Goal: Task Accomplishment & Management: Manage account settings

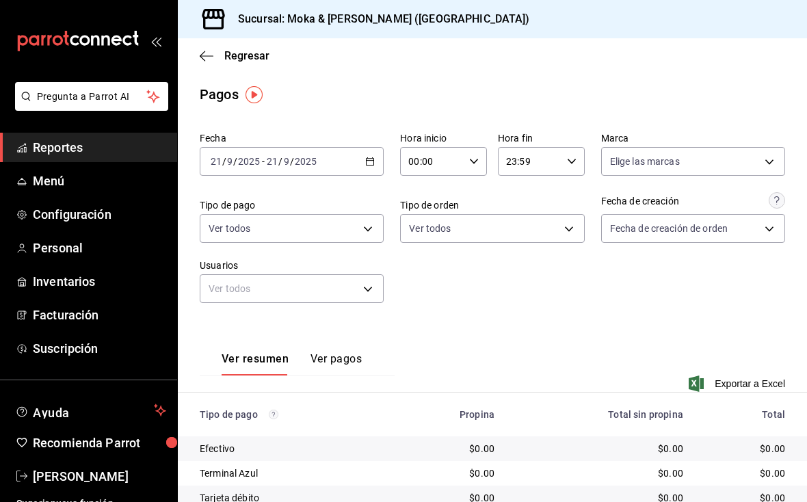
click at [43, 160] on link "Reportes" at bounding box center [88, 147] width 177 height 29
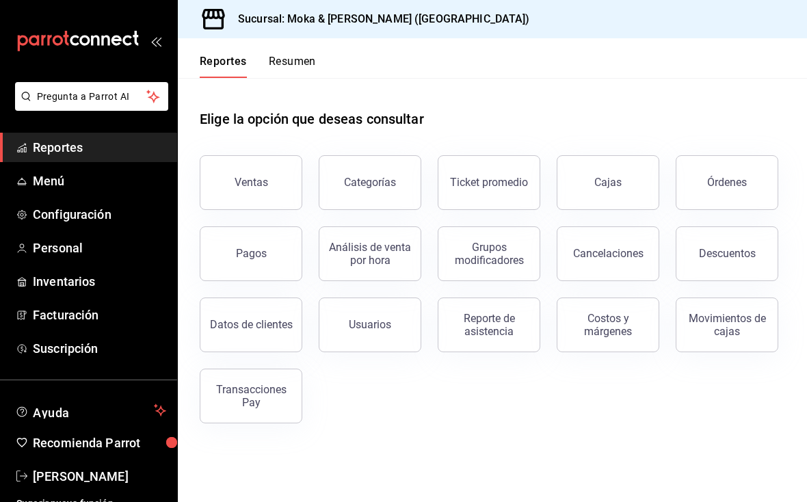
click at [560, 194] on button "Órdenes" at bounding box center [727, 182] width 103 height 55
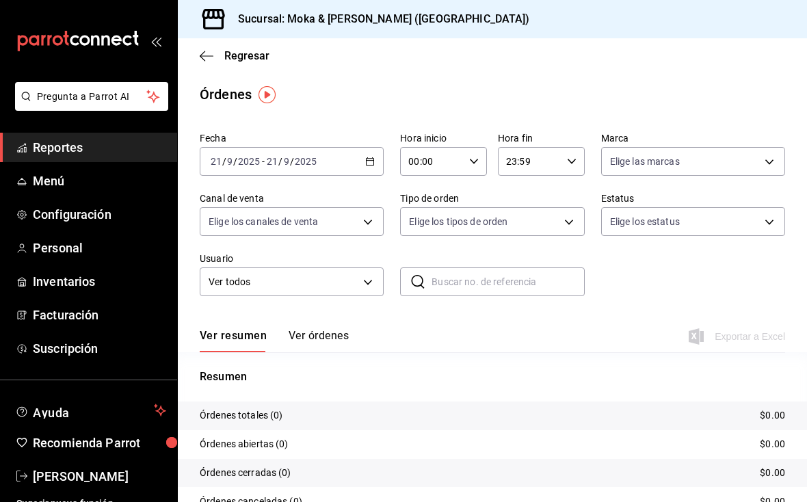
click at [330, 345] on button "Ver órdenes" at bounding box center [319, 340] width 60 height 23
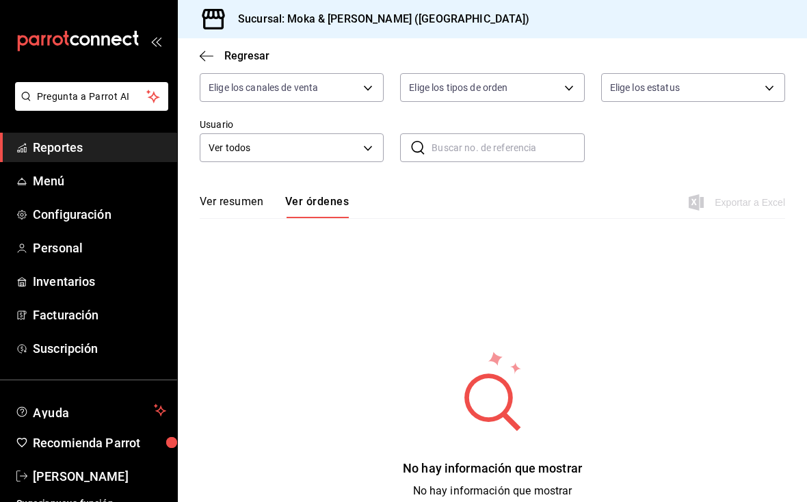
scroll to position [133, 0]
click at [59, 243] on span "Personal" at bounding box center [99, 248] width 133 height 18
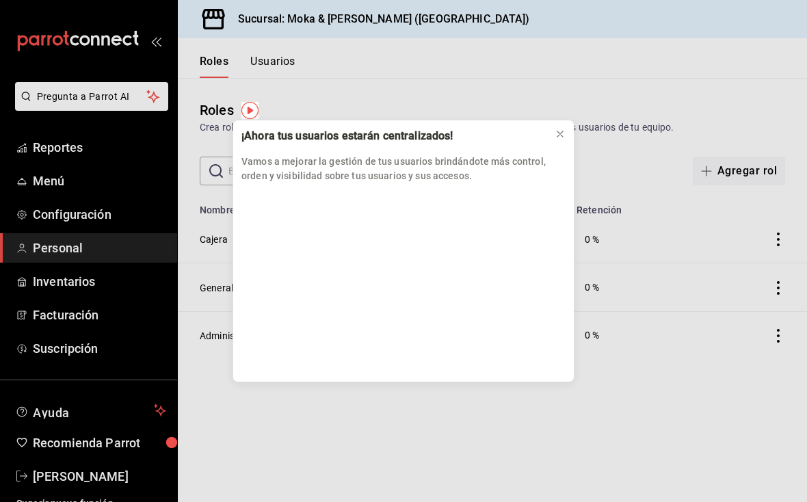
click at [560, 131] on icon at bounding box center [560, 134] width 11 height 11
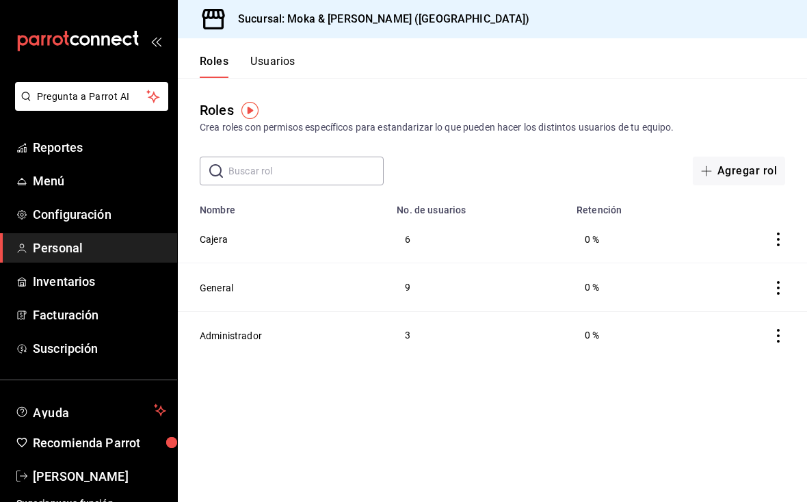
click at [226, 285] on button "General" at bounding box center [217, 288] width 34 height 14
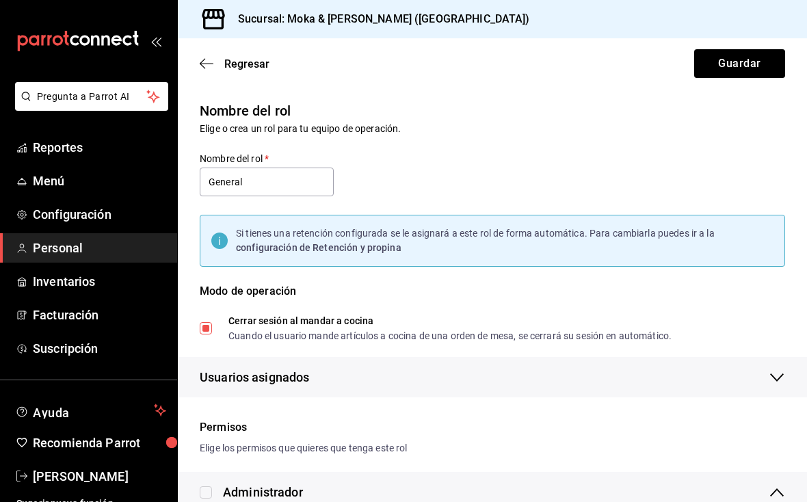
click at [207, 57] on span "Regresar" at bounding box center [235, 63] width 70 height 13
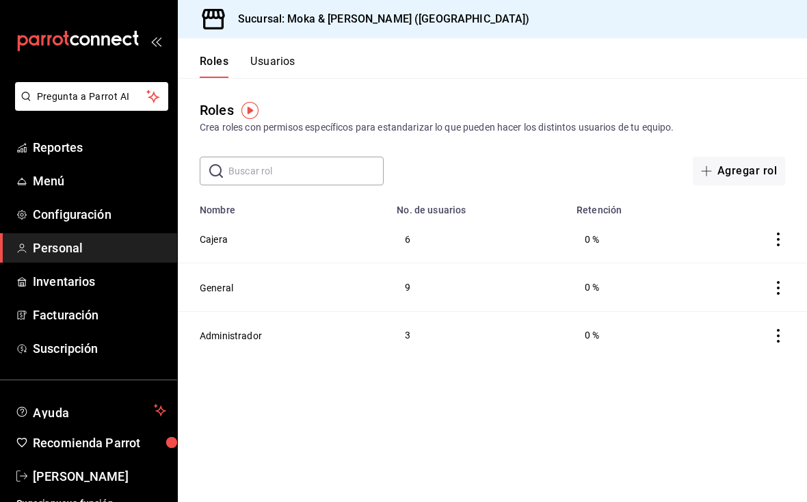
click at [270, 341] on td "Administrador" at bounding box center [283, 335] width 211 height 48
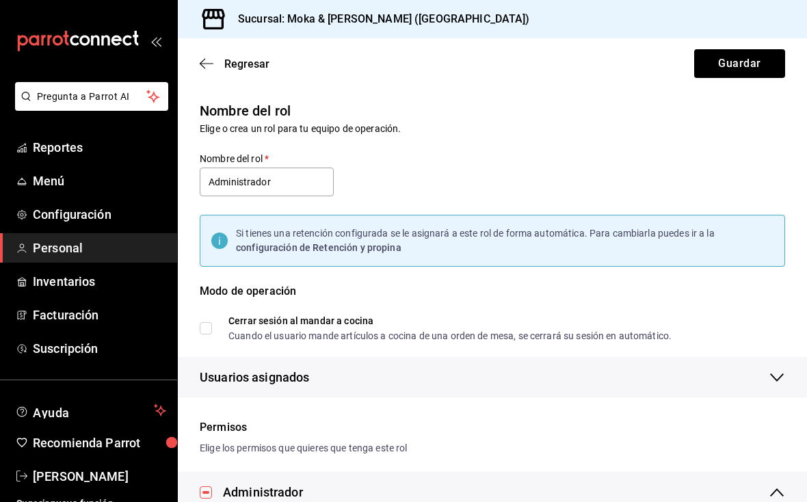
scroll to position [-1, 0]
click at [215, 57] on span "Regresar" at bounding box center [235, 63] width 70 height 13
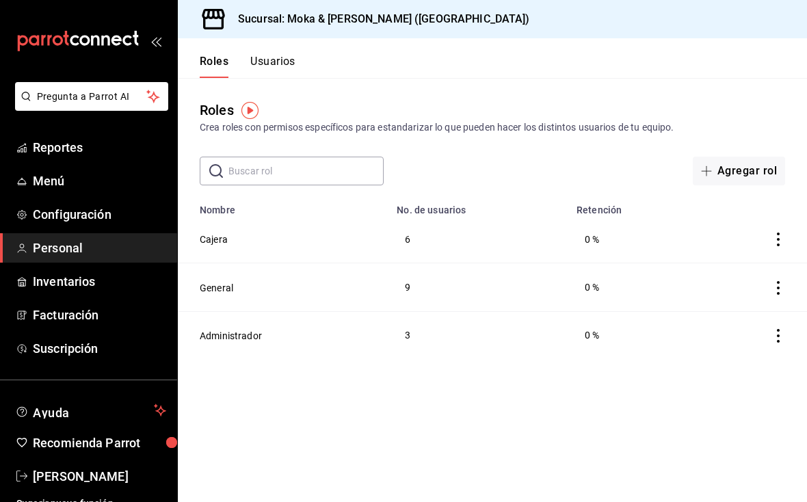
click at [281, 51] on div "Roles Usuarios" at bounding box center [237, 58] width 118 height 40
click at [279, 62] on button "Usuarios" at bounding box center [272, 66] width 45 height 23
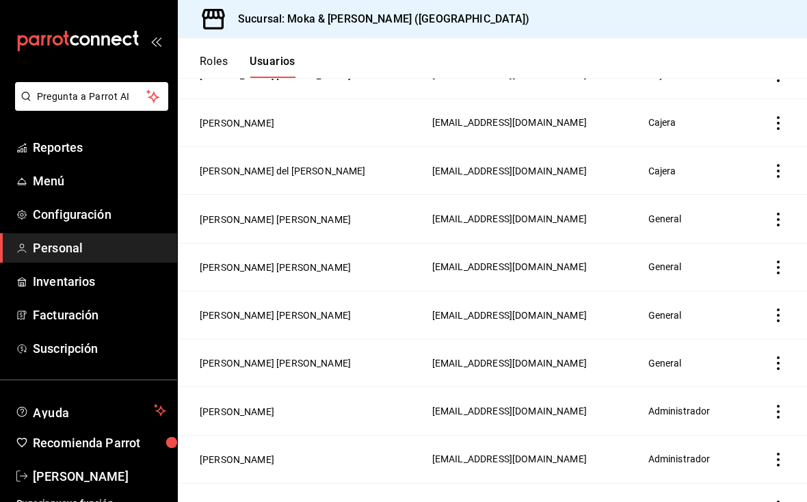
scroll to position [547, 0]
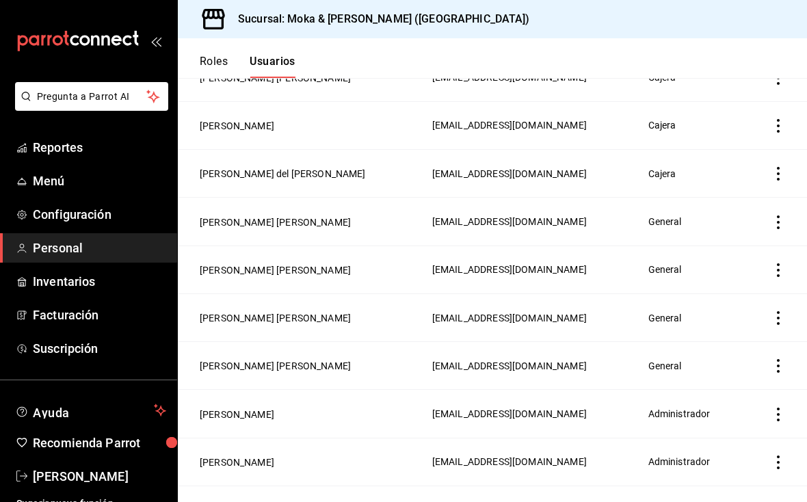
click at [269, 408] on button "Eduardo Cabrera" at bounding box center [237, 415] width 75 height 14
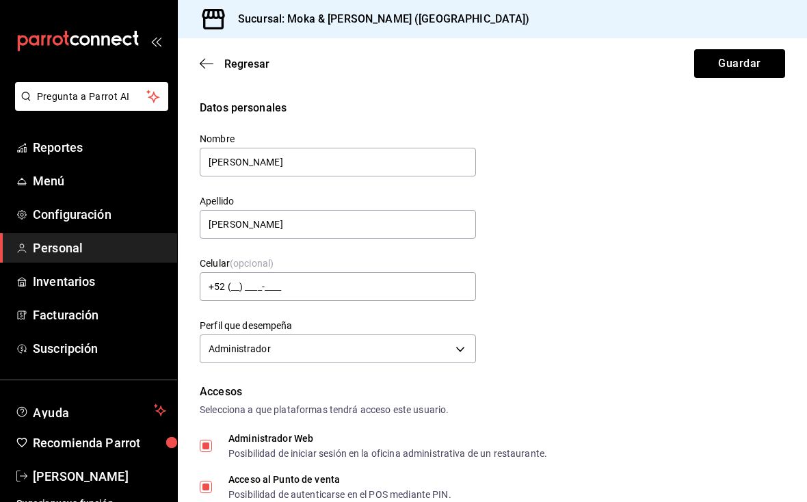
type input "+52 (52) 8119-1706"
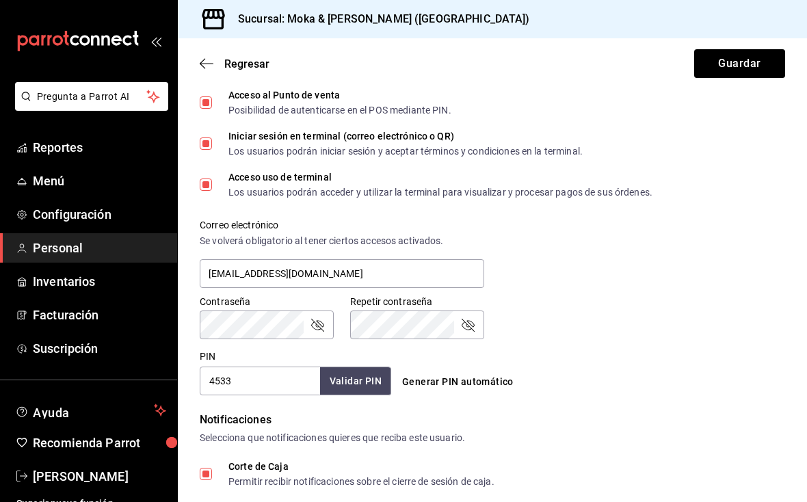
scroll to position [386, 0]
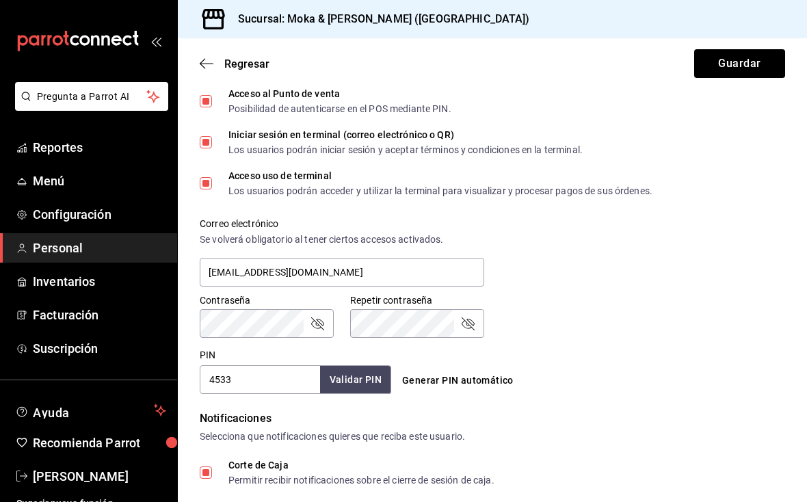
click at [280, 374] on input "4533" at bounding box center [260, 379] width 120 height 29
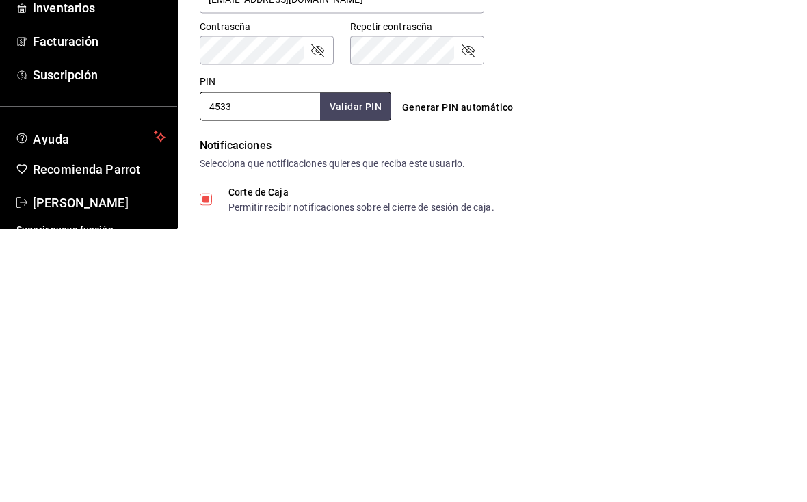
click at [239, 365] on input "4533" at bounding box center [260, 379] width 120 height 29
click at [236, 365] on input "4533" at bounding box center [260, 379] width 120 height 29
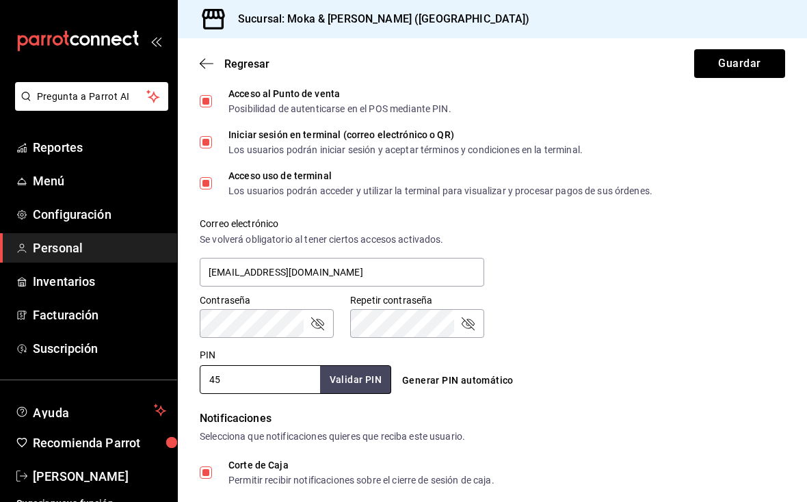
type input "4"
type input "5670"
click at [362, 365] on button "Validar PIN" at bounding box center [355, 379] width 73 height 29
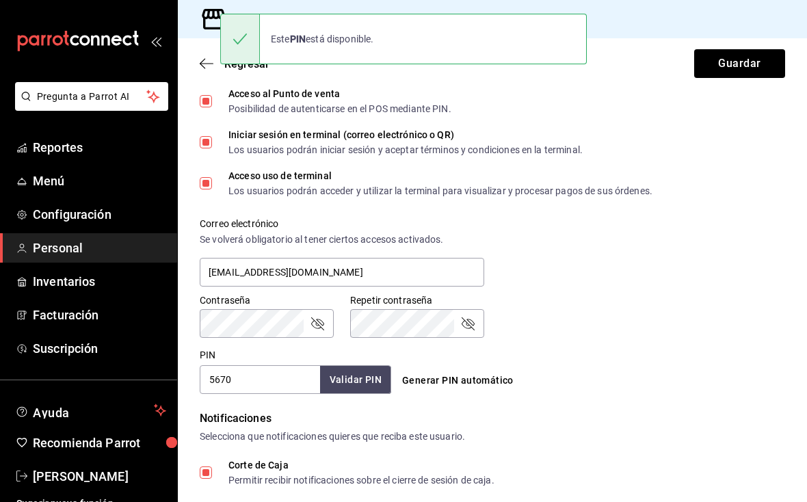
click at [560, 56] on button "Guardar" at bounding box center [739, 63] width 91 height 29
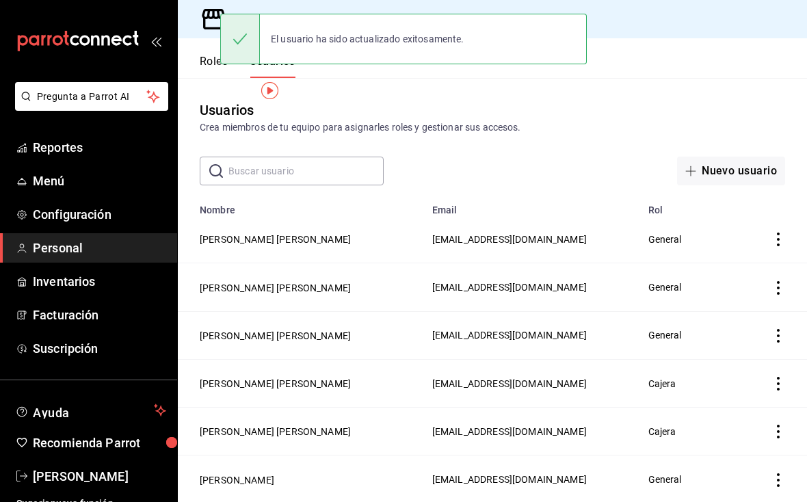
click at [200, 55] on button "Roles" at bounding box center [214, 66] width 28 height 23
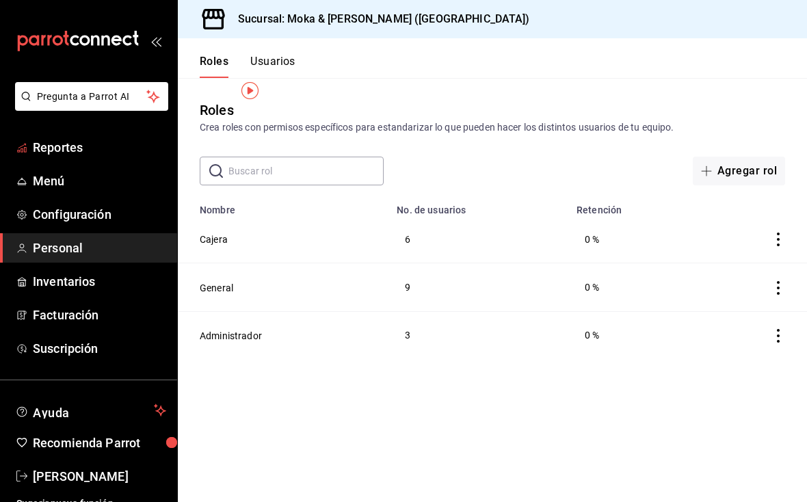
click at [51, 147] on span "Reportes" at bounding box center [99, 147] width 133 height 18
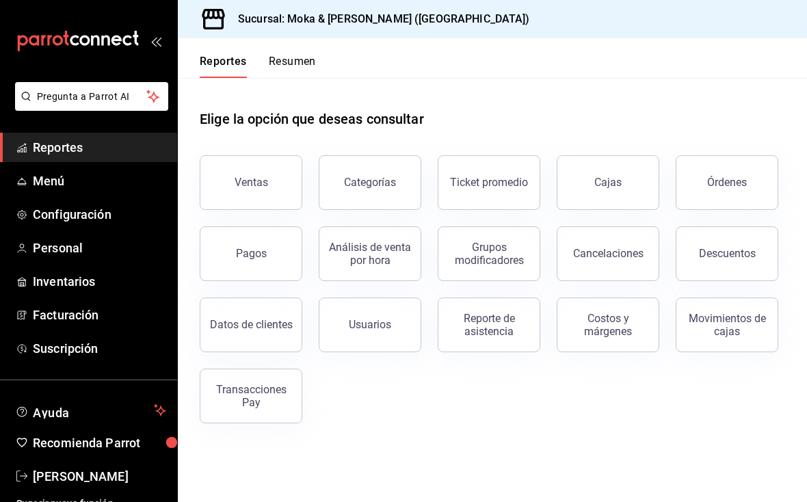
click at [560, 155] on link "Cajas" at bounding box center [608, 182] width 103 height 55
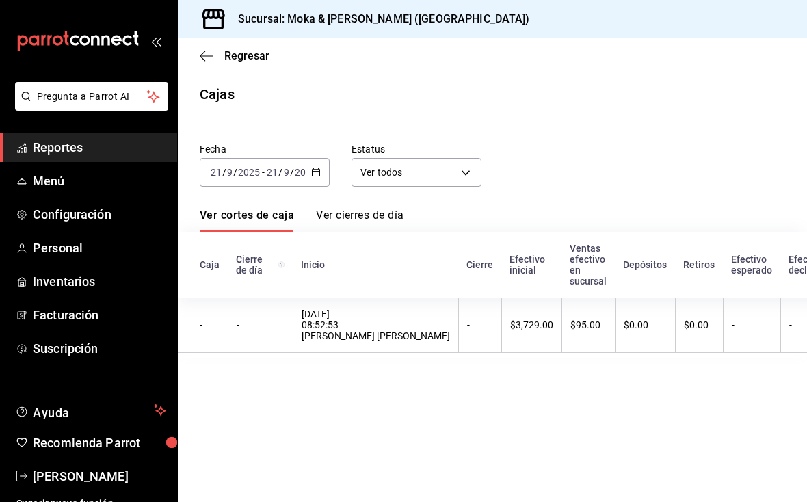
click at [195, 64] on div "Regresar" at bounding box center [492, 55] width 629 height 35
click at [210, 60] on icon "button" at bounding box center [207, 56] width 14 height 12
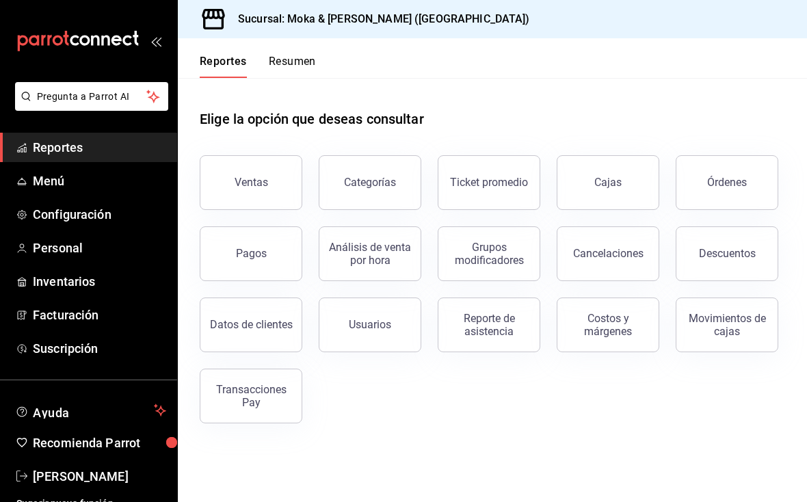
click at [560, 336] on div "Movimientos de cajas" at bounding box center [727, 325] width 85 height 26
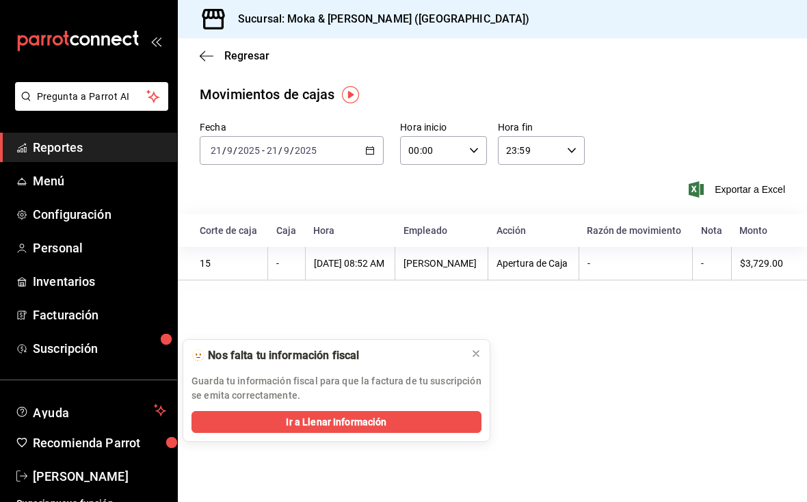
click at [467, 350] on button at bounding box center [476, 354] width 22 height 22
